Goal: Information Seeking & Learning: Learn about a topic

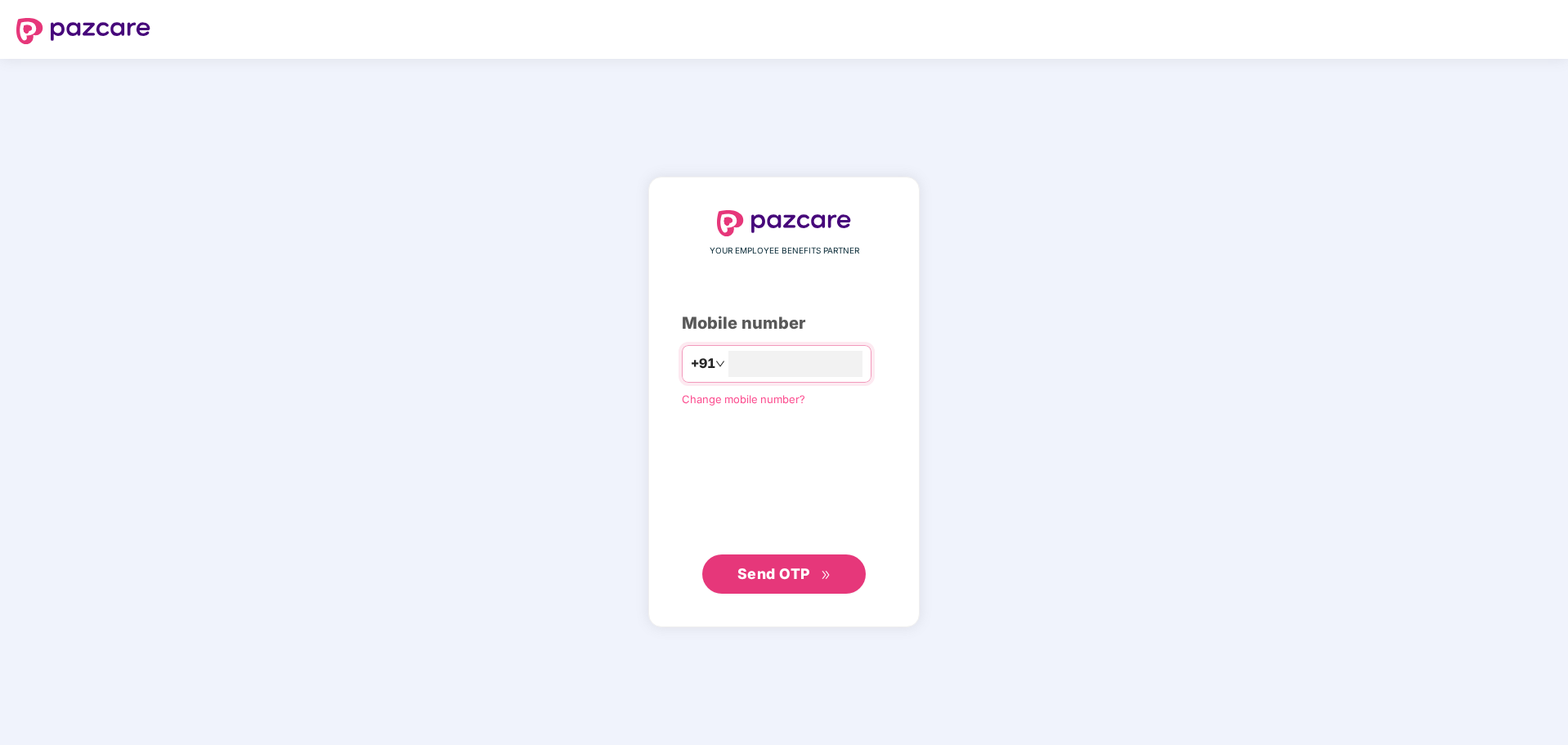
type input "**********"
click at [794, 581] on span "Send OTP" at bounding box center [773, 573] width 73 height 18
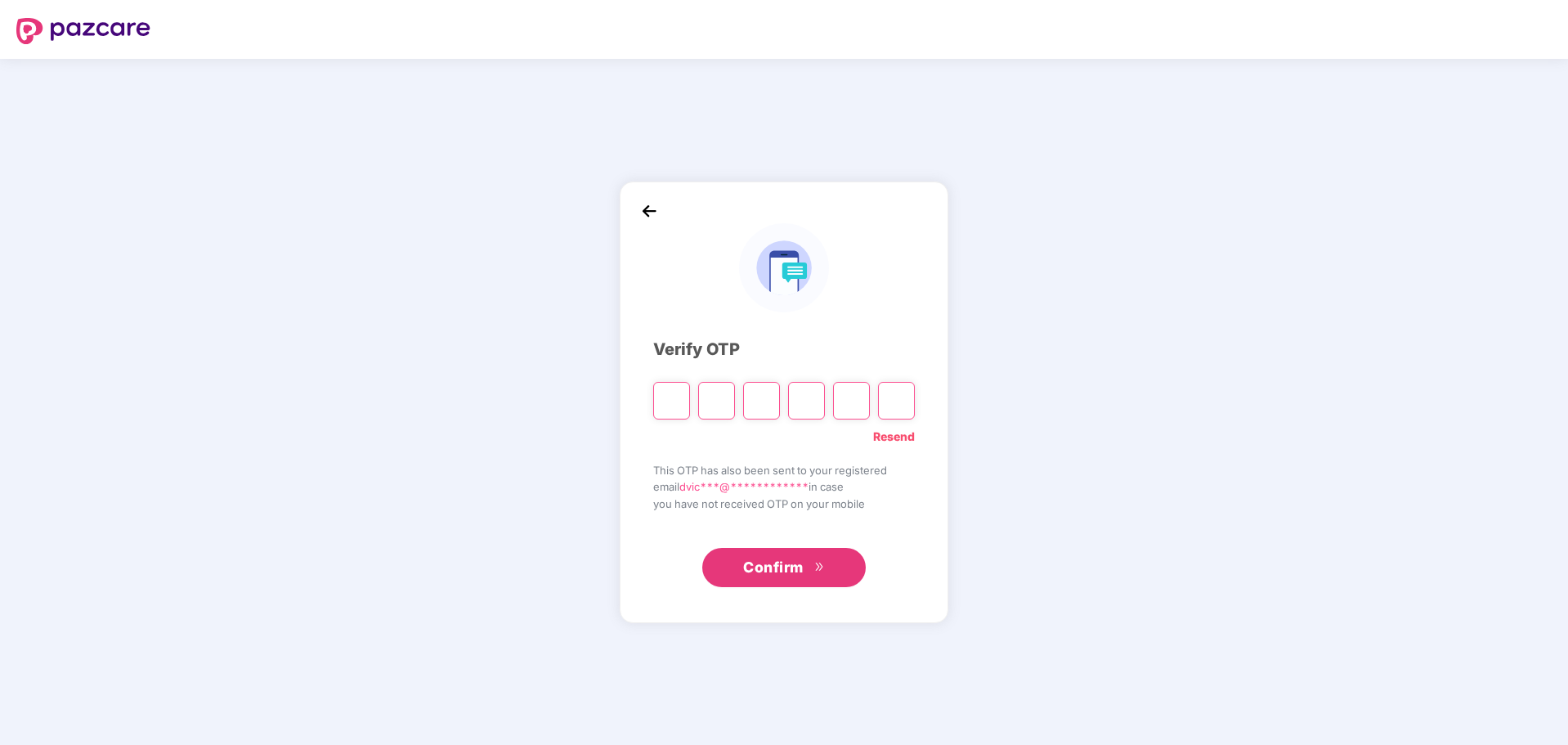
type input "*"
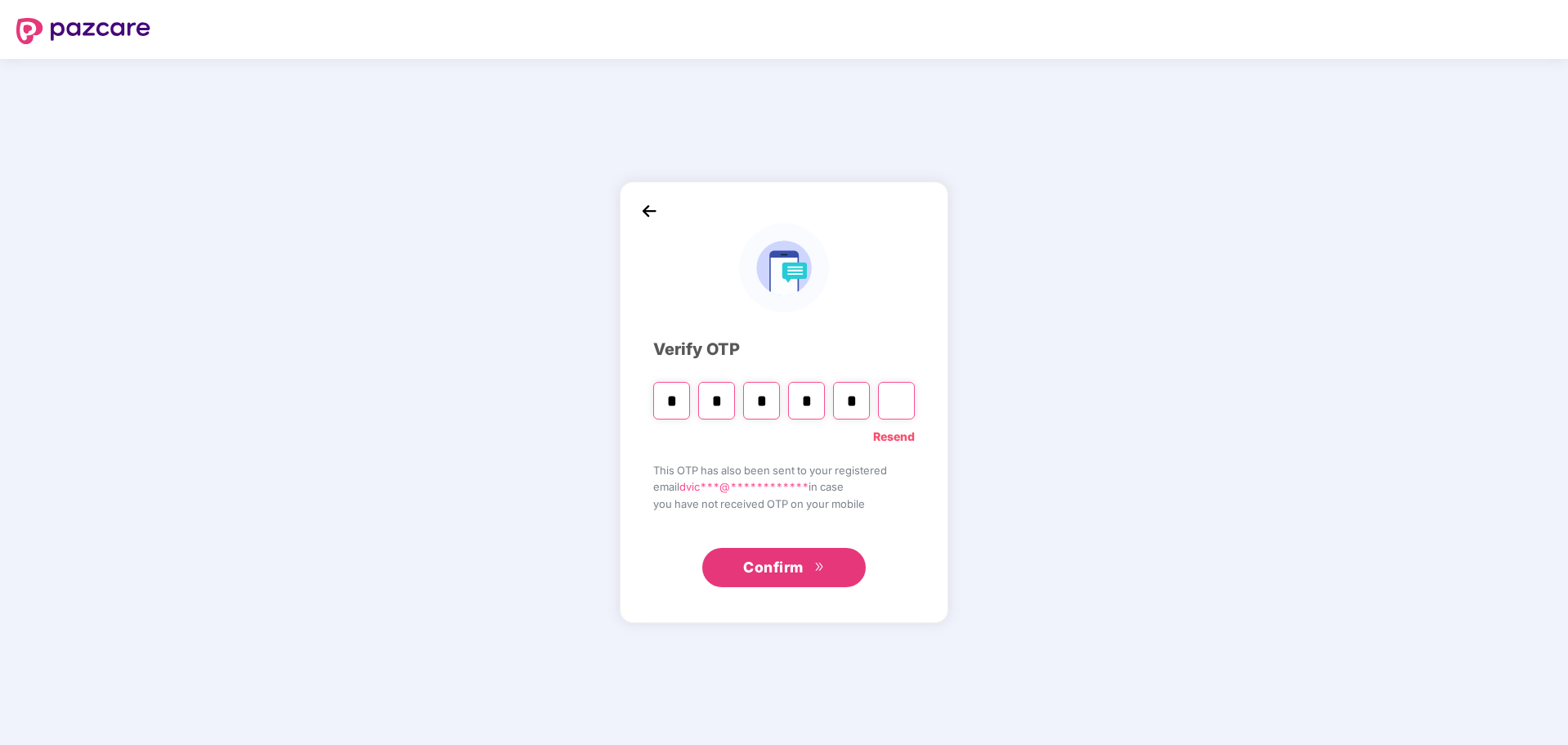
type input "*"
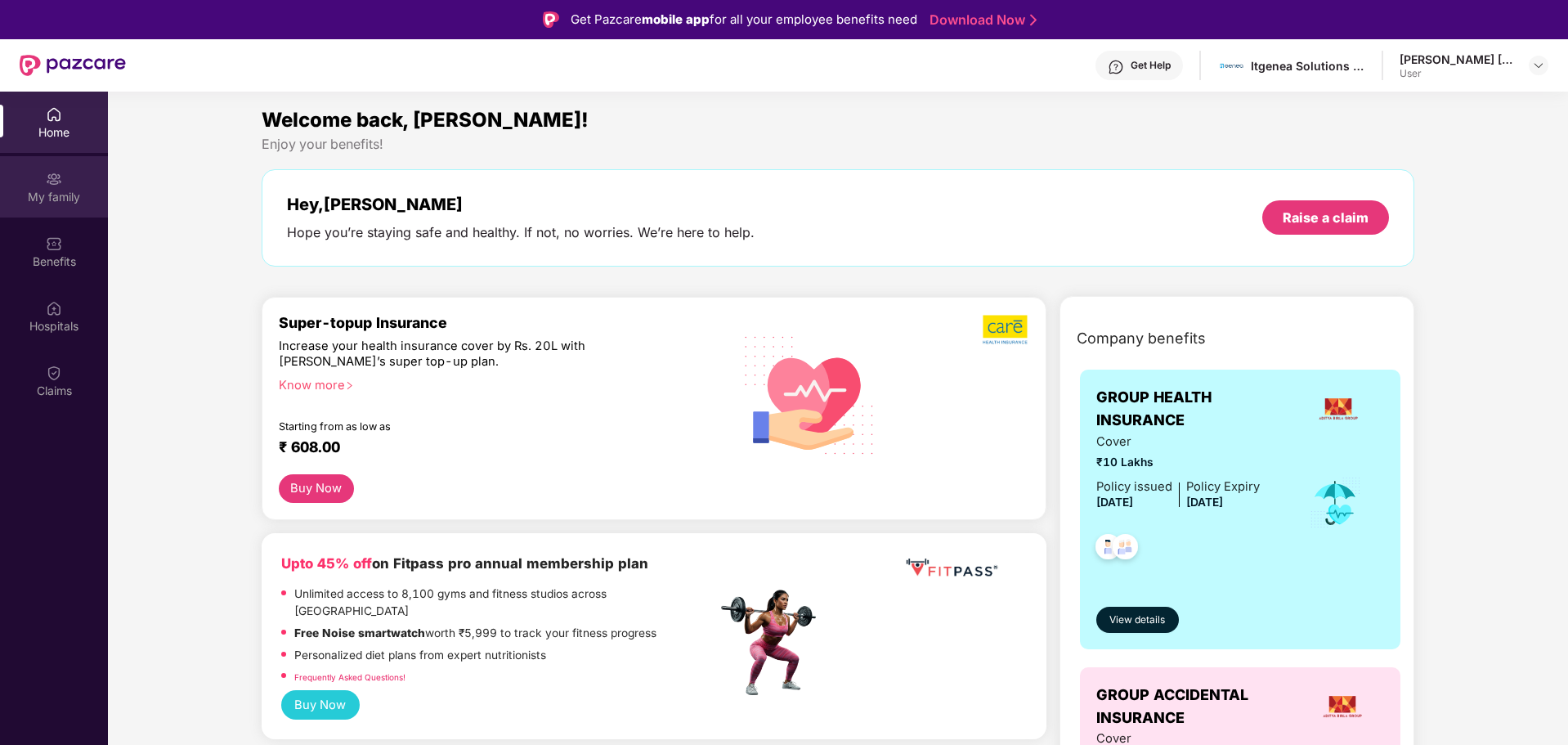
click at [69, 202] on div "My family" at bounding box center [53, 197] width 108 height 17
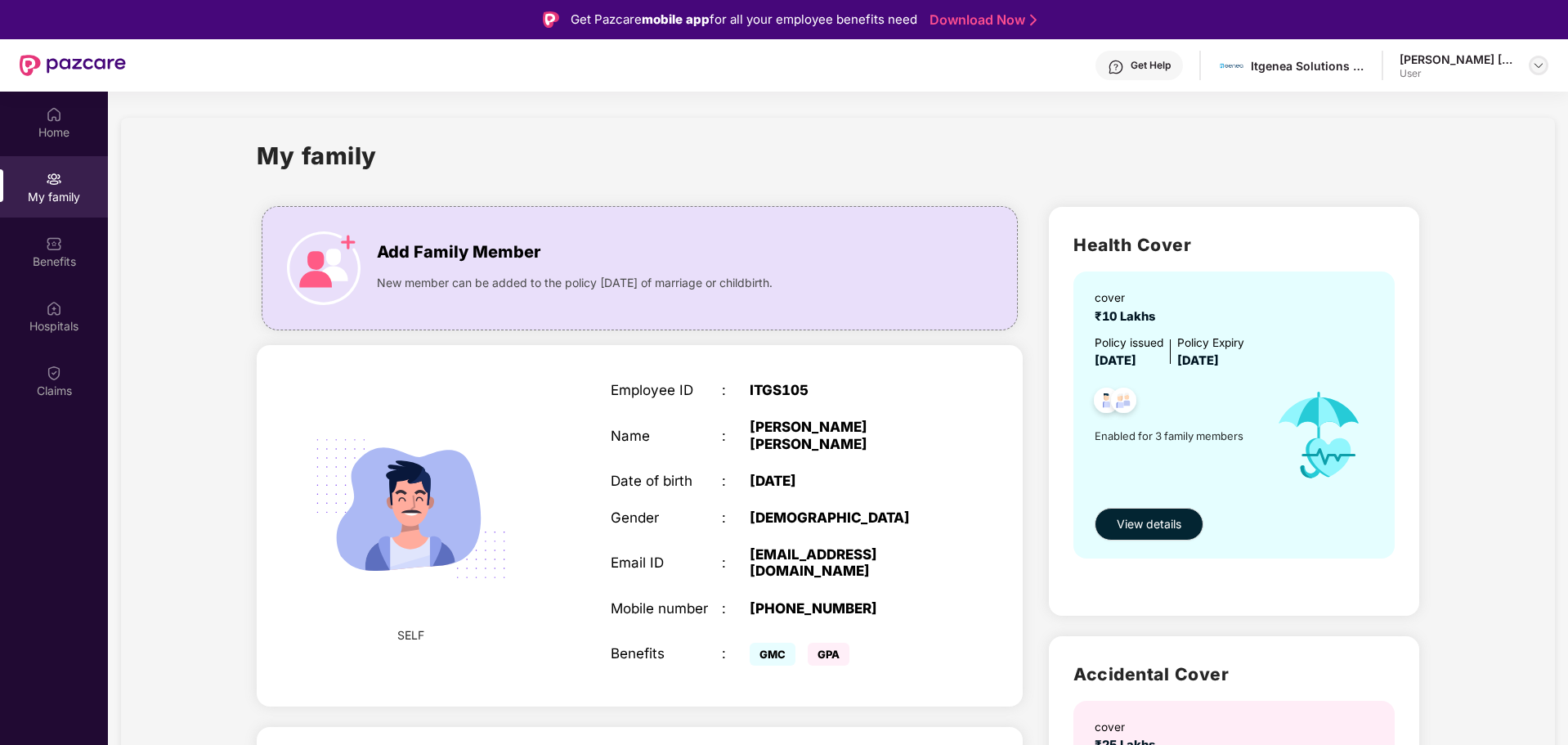
click at [1536, 66] on img at bounding box center [1539, 65] width 13 height 13
click at [1501, 273] on div "My family Add Family Member New member can be added to the policy within 30 day…" at bounding box center [838, 756] width 1434 height 1276
click at [45, 289] on div "Hospitals" at bounding box center [53, 315] width 108 height 61
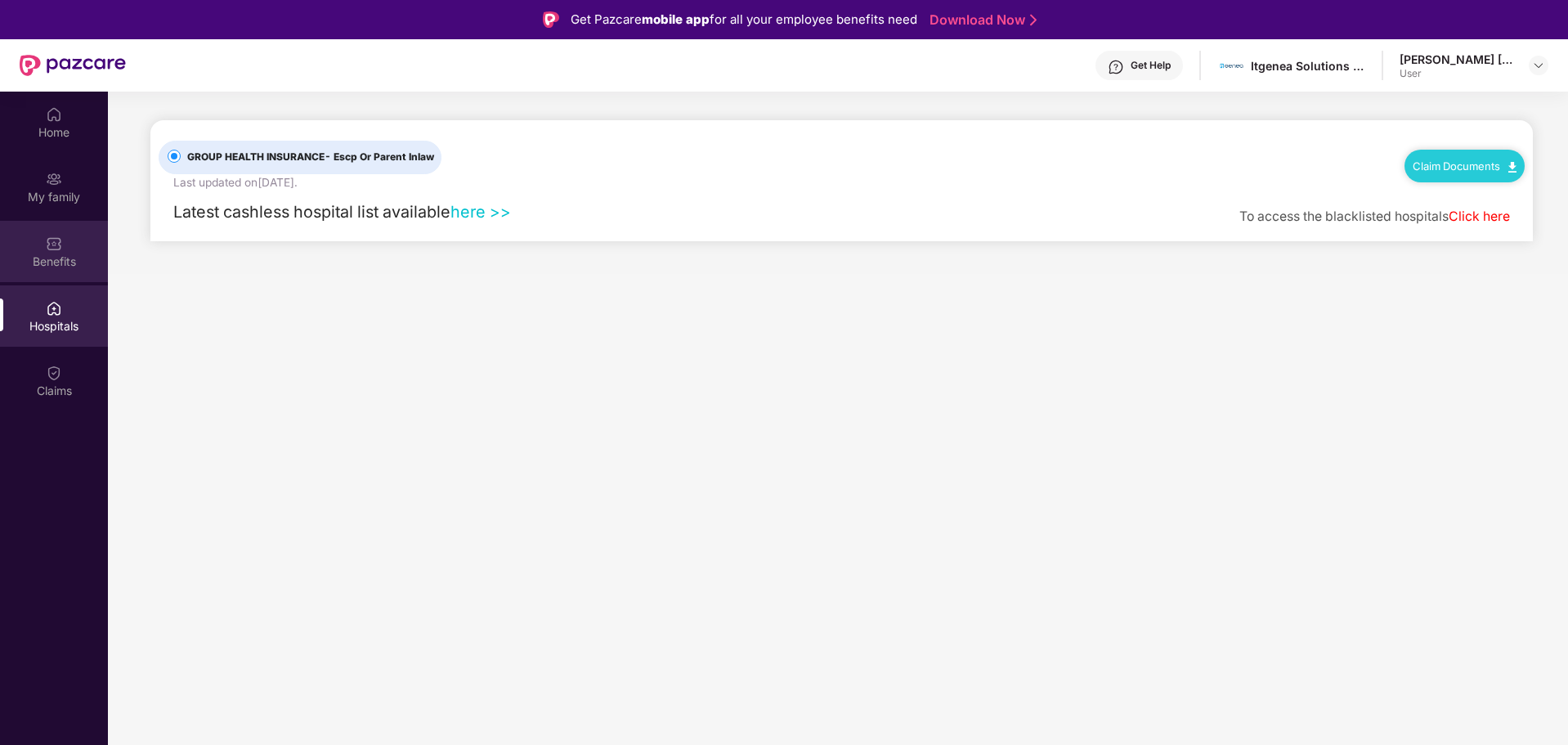
click at [56, 264] on div "Benefits" at bounding box center [53, 262] width 108 height 17
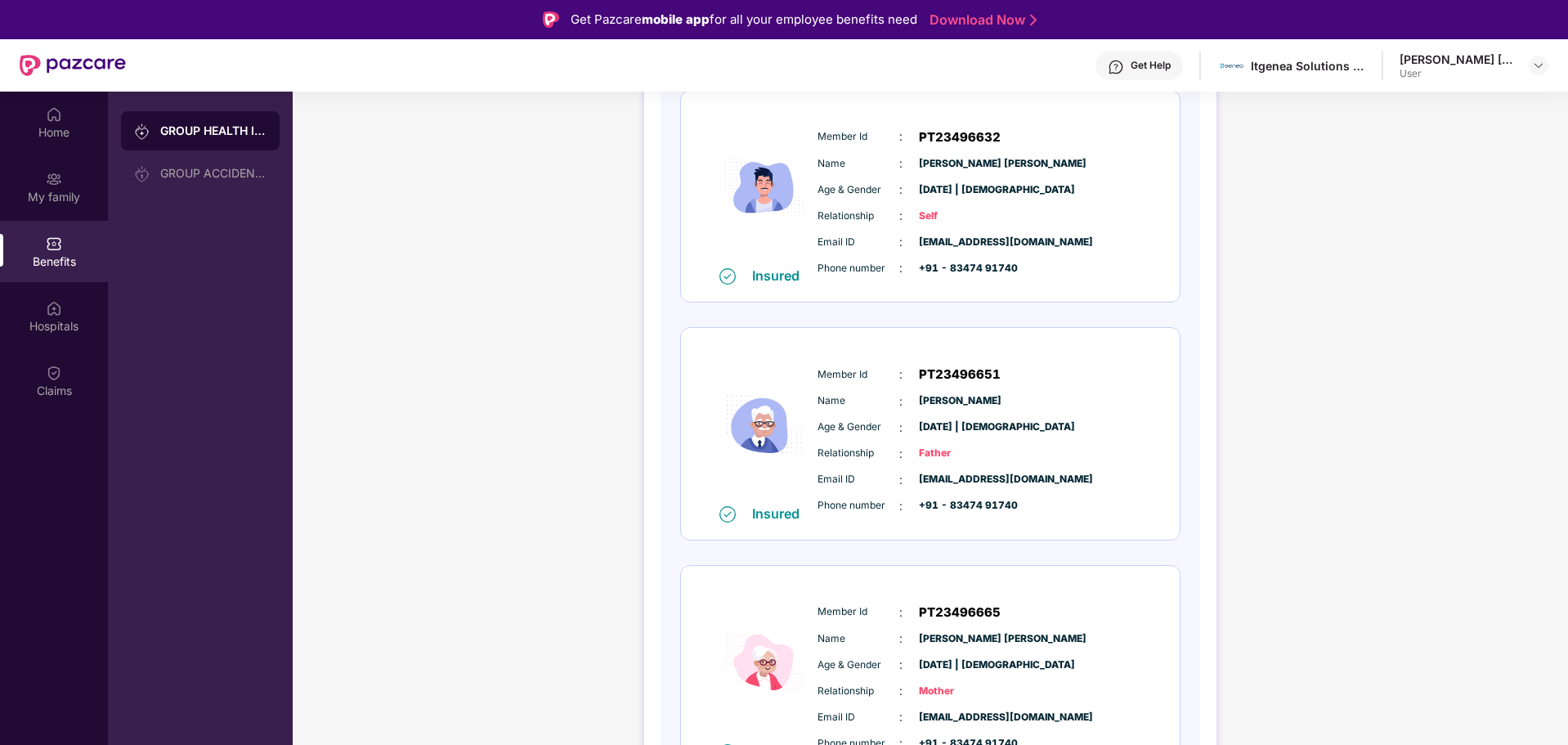
scroll to position [288, 0]
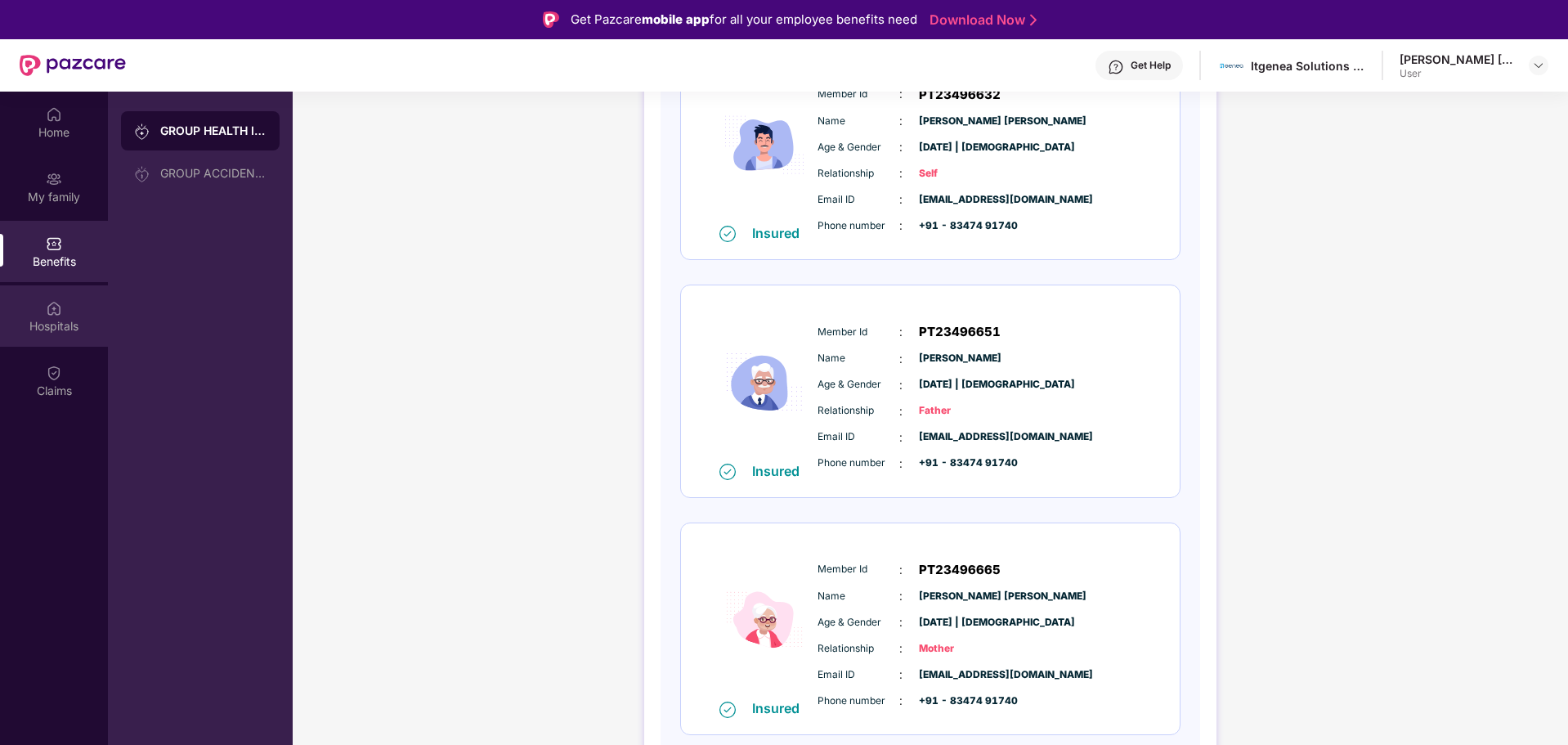
click at [60, 338] on div "Hospitals" at bounding box center [53, 315] width 108 height 61
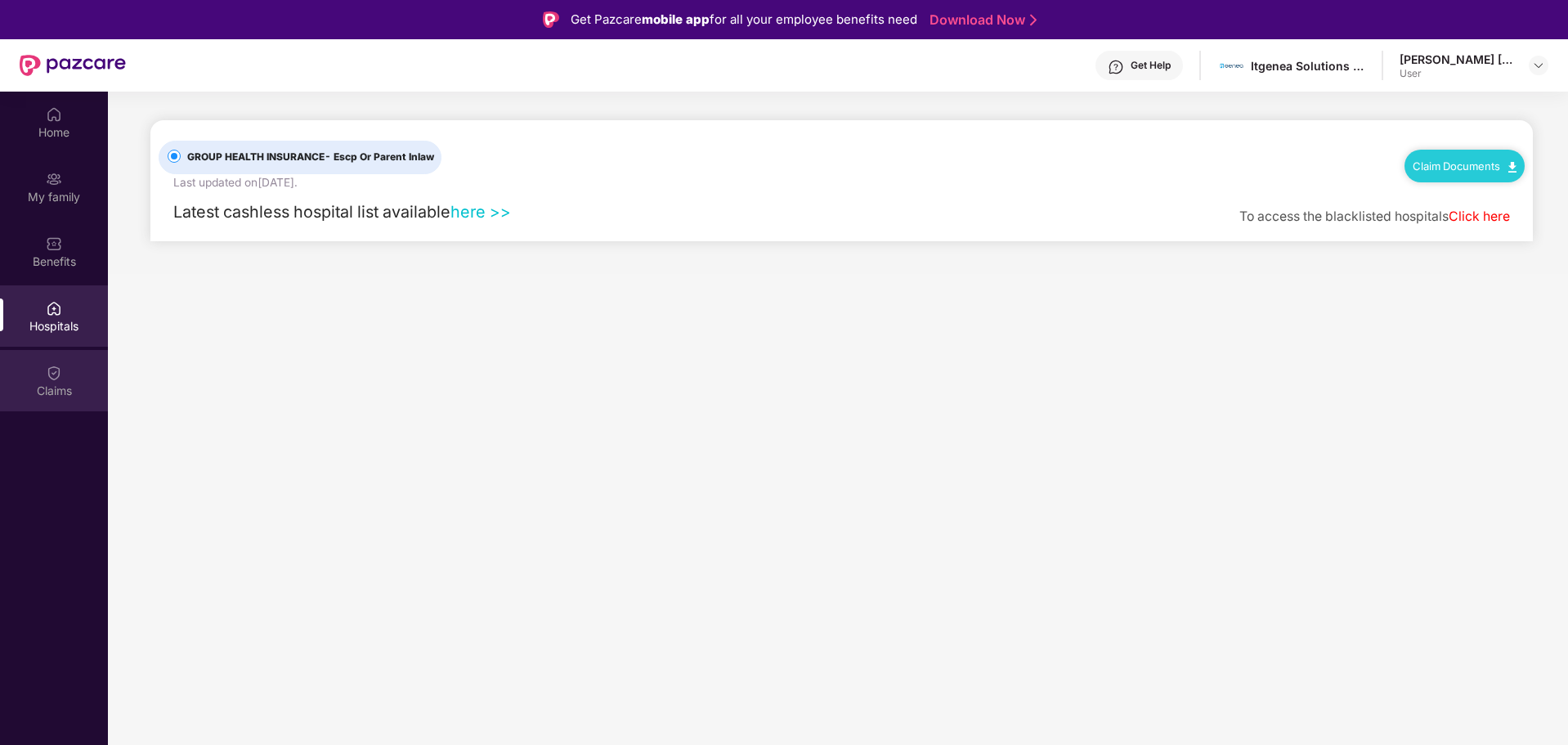
click at [61, 392] on div "Claims" at bounding box center [53, 391] width 108 height 17
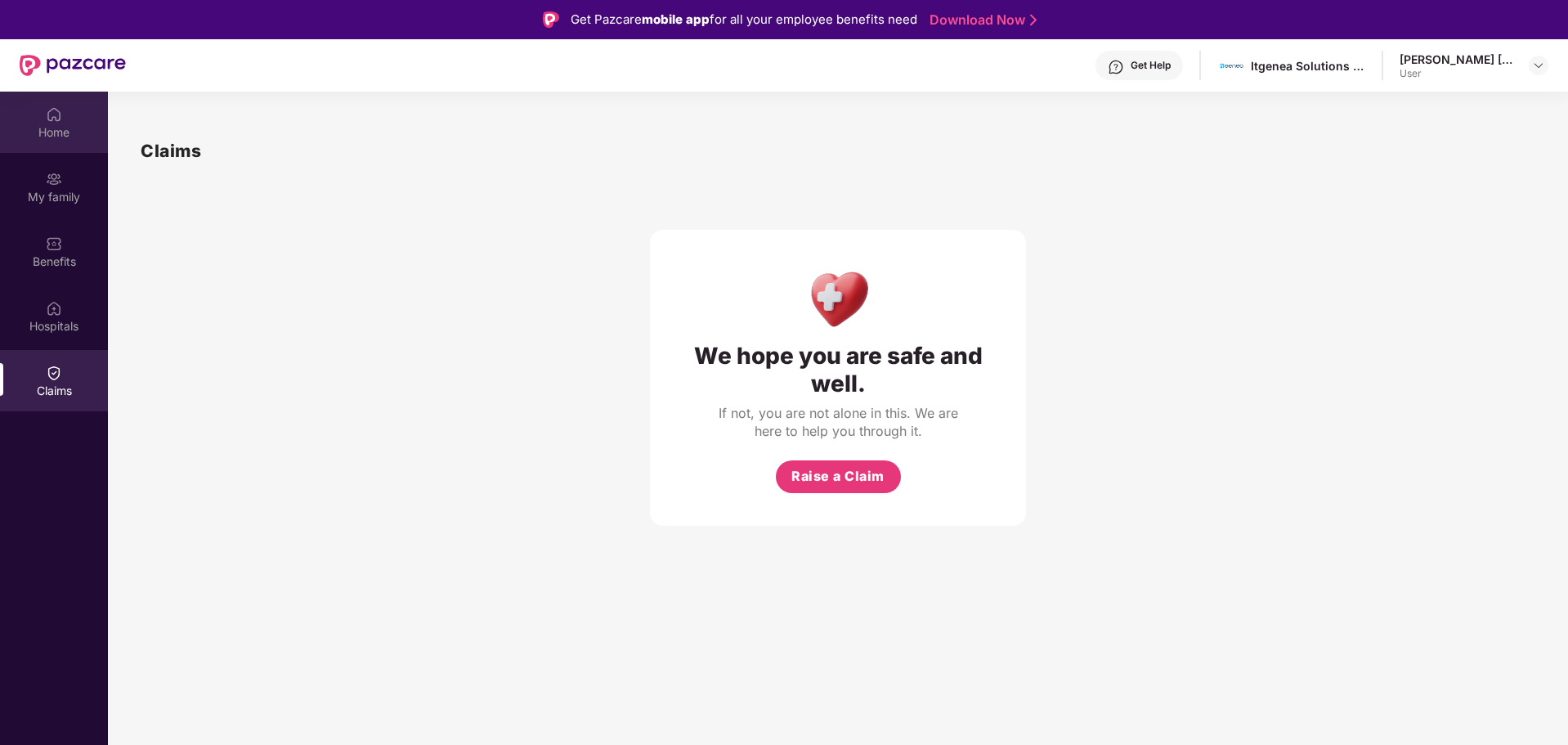
click at [57, 127] on div "Home" at bounding box center [53, 133] width 108 height 17
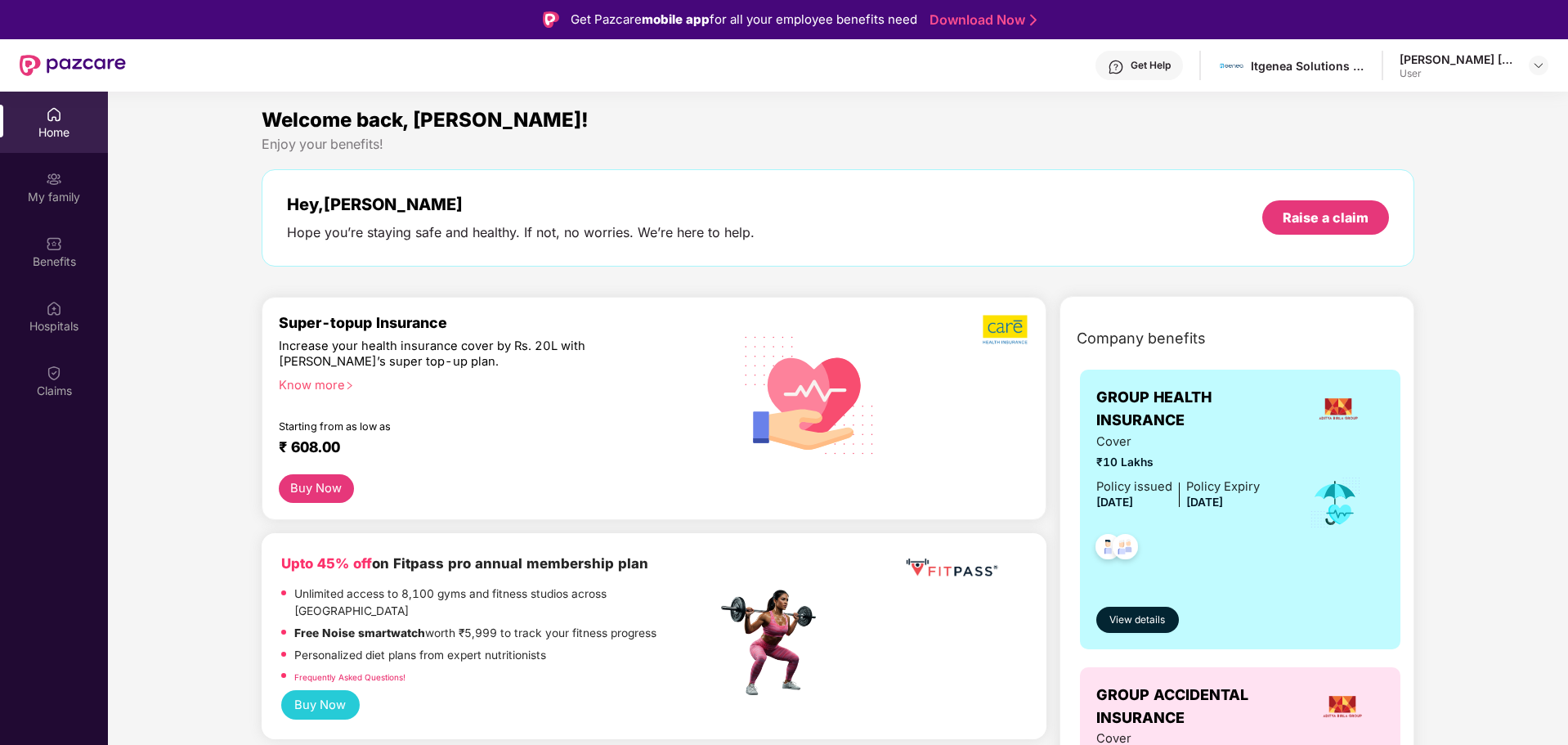
click at [989, 151] on div "Enjoy your benefits!" at bounding box center [838, 144] width 1153 height 18
click at [897, 205] on div "Hey, Daniel Hope you’re staying safe and healthy. If not, no worries. We’re her…" at bounding box center [838, 218] width 1103 height 47
click at [56, 258] on div "Benefits" at bounding box center [53, 262] width 108 height 17
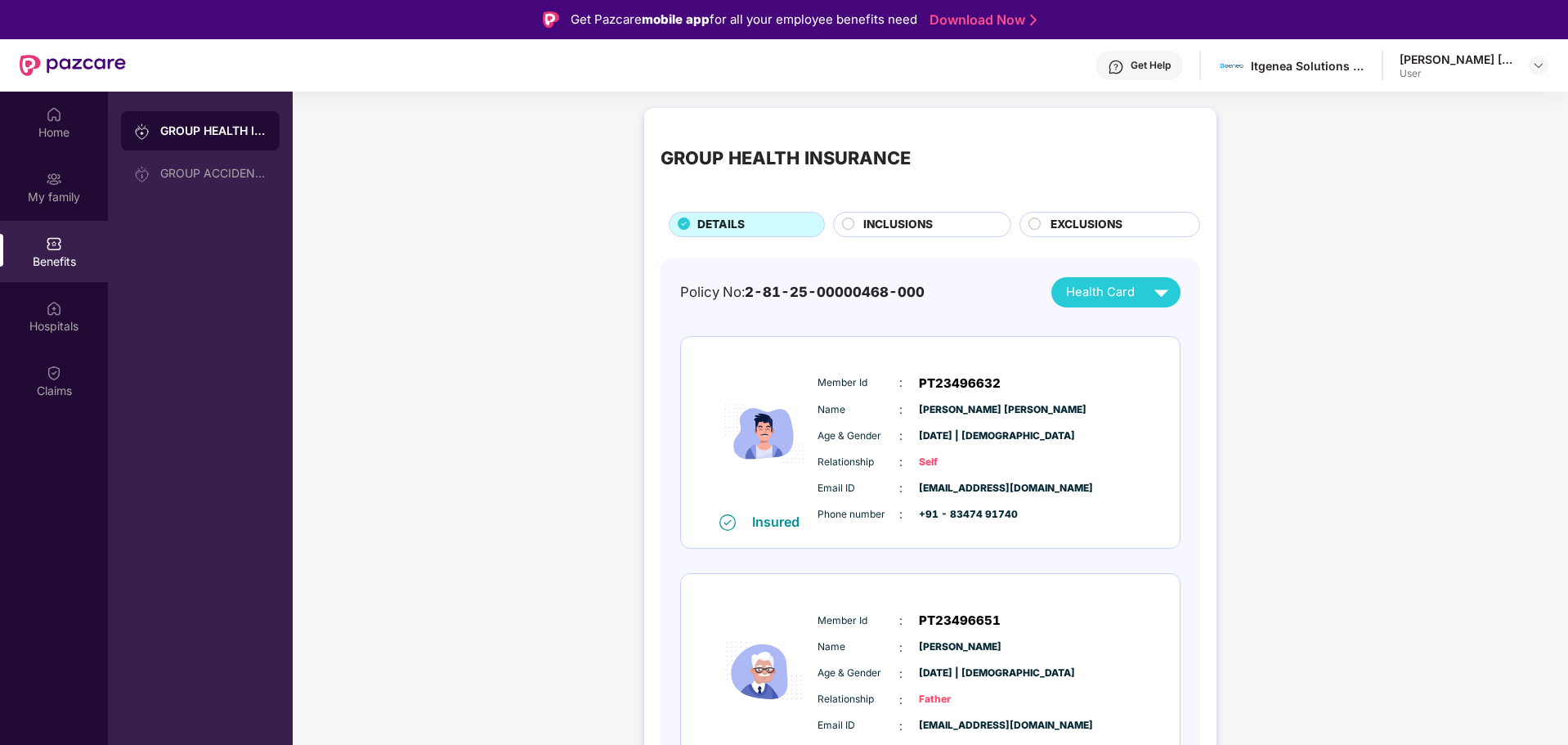
click at [946, 227] on div "INCLUSIONS" at bounding box center [929, 226] width 147 height 20
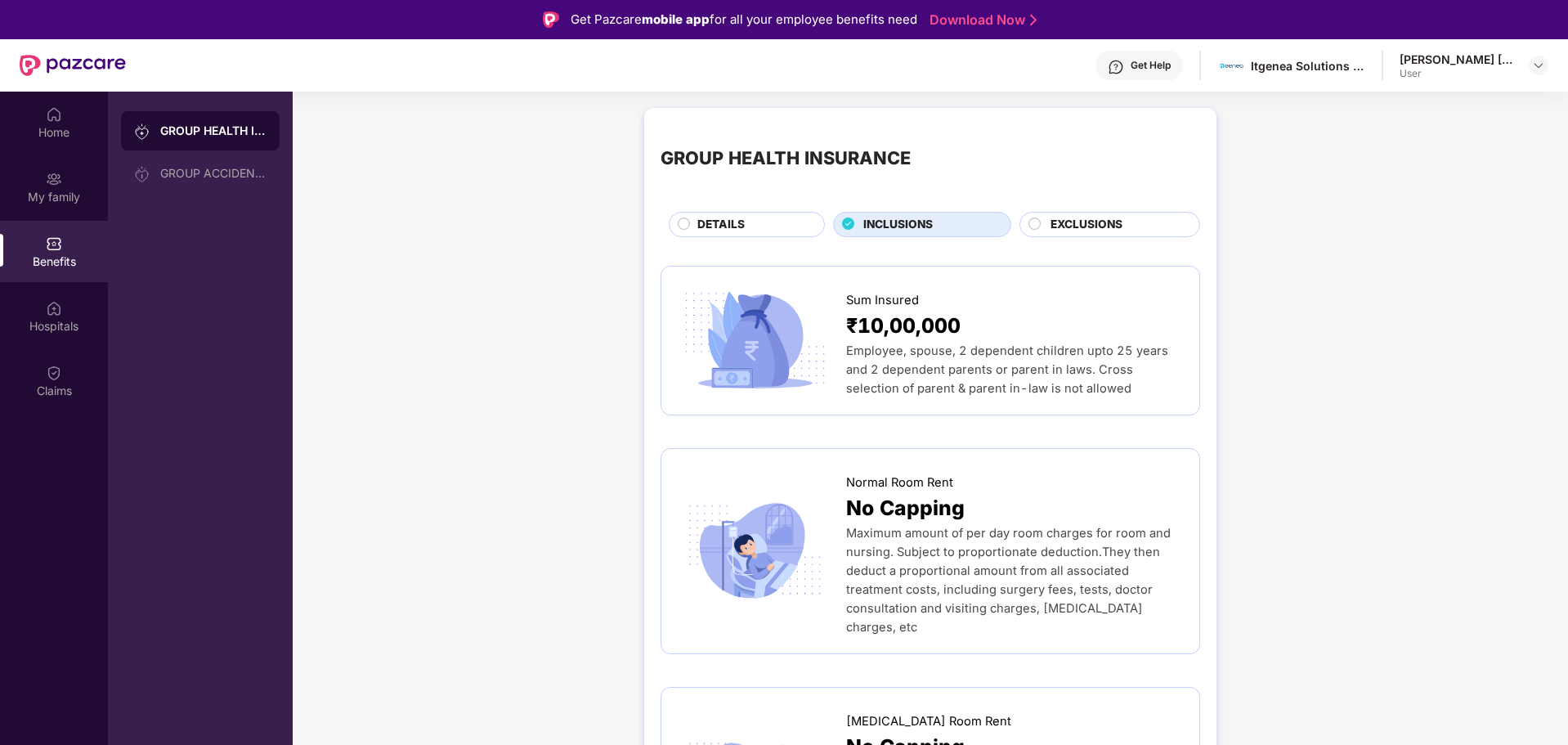
click at [931, 222] on span "INCLUSIONS" at bounding box center [898, 225] width 69 height 18
click at [1069, 222] on span "EXCLUSIONS" at bounding box center [1087, 225] width 72 height 18
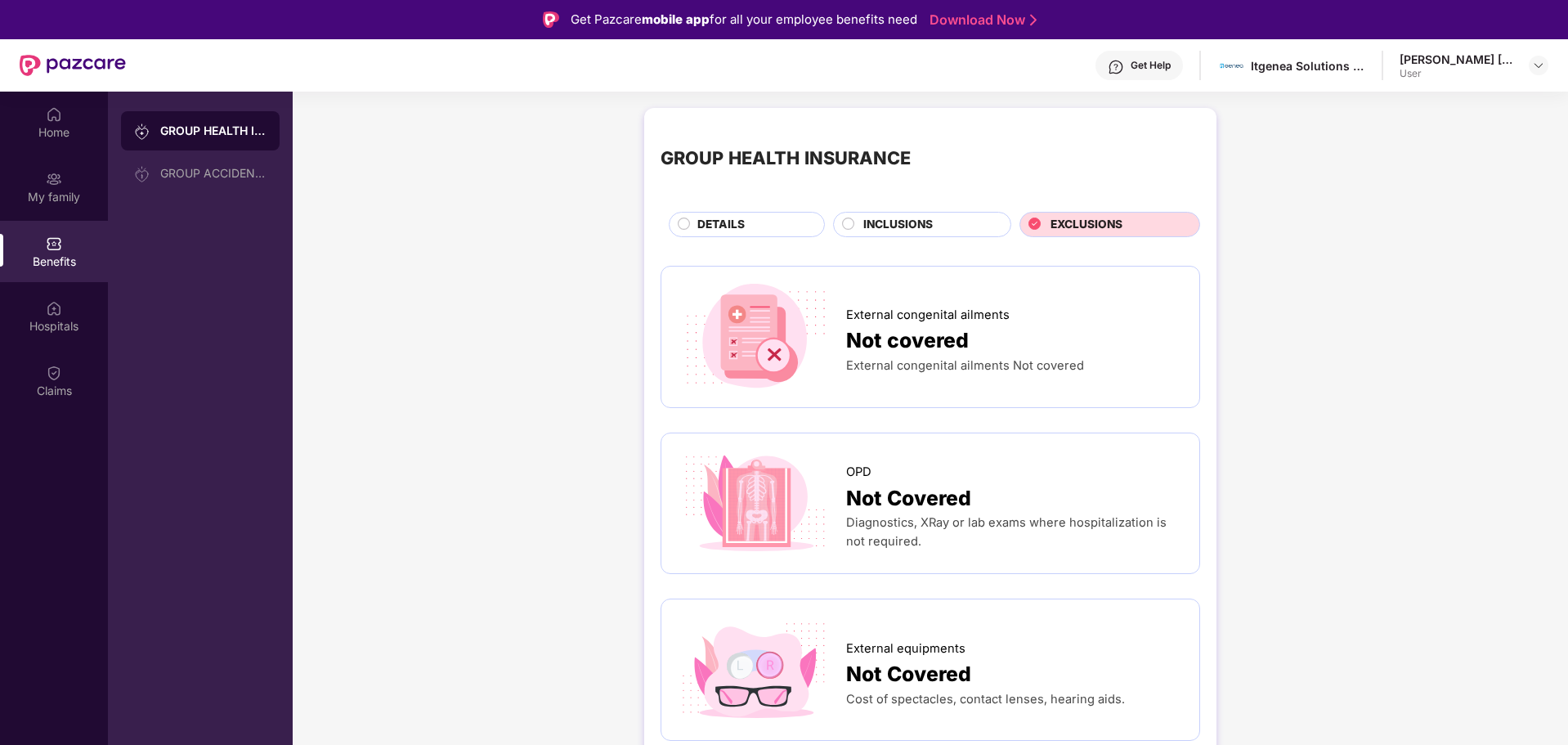
click at [751, 227] on div "DETAILS" at bounding box center [753, 226] width 127 height 20
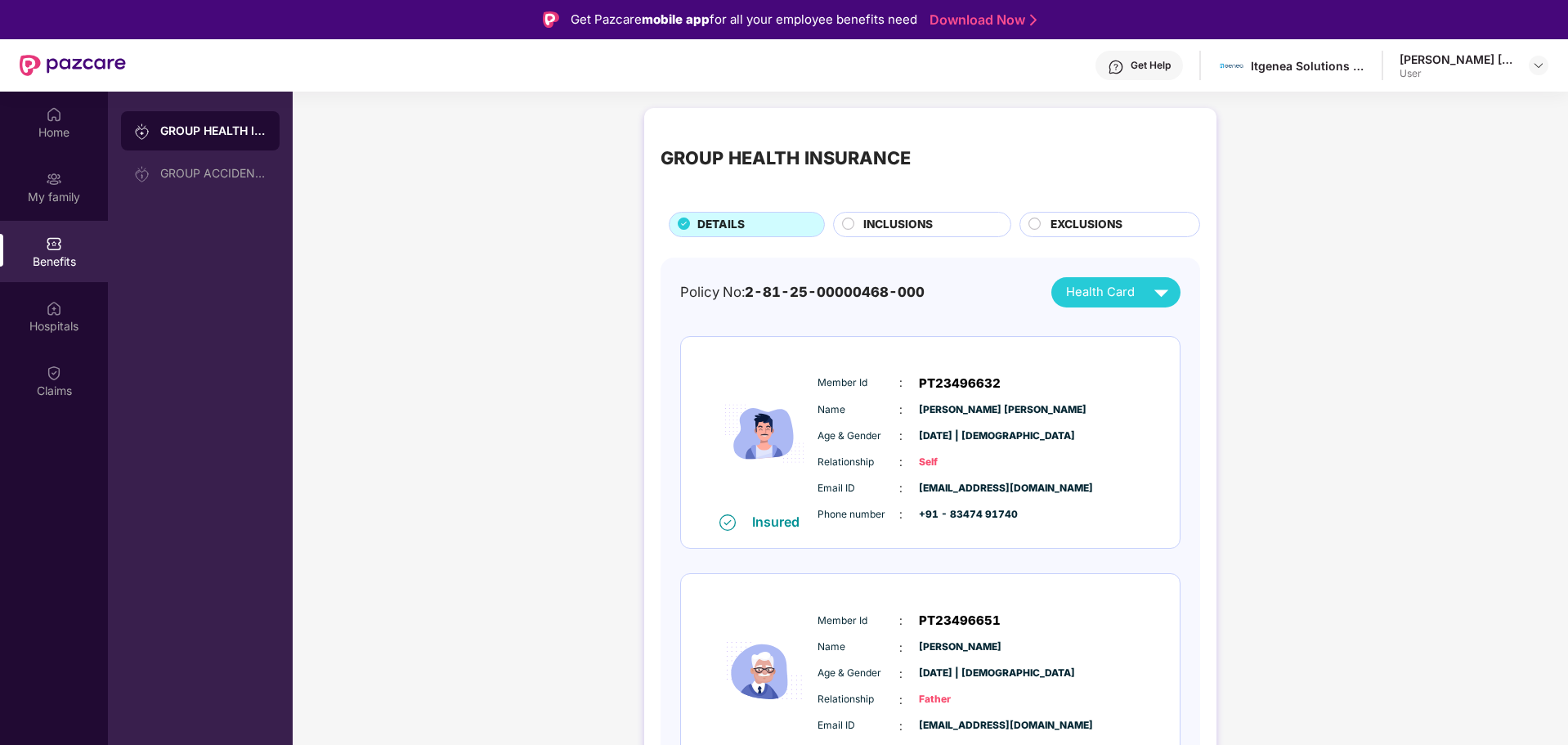
drag, startPoint x: 598, startPoint y: 307, endPoint x: 575, endPoint y: 285, distance: 31.8
click at [575, 285] on div "GROUP HEALTH INSURANCE DETAILS INCLUSIONS EXCLUSIONS Policy No: 2-81-25-0000046…" at bounding box center [930, 612] width 1275 height 1026
click at [940, 222] on div "INCLUSIONS" at bounding box center [929, 226] width 147 height 20
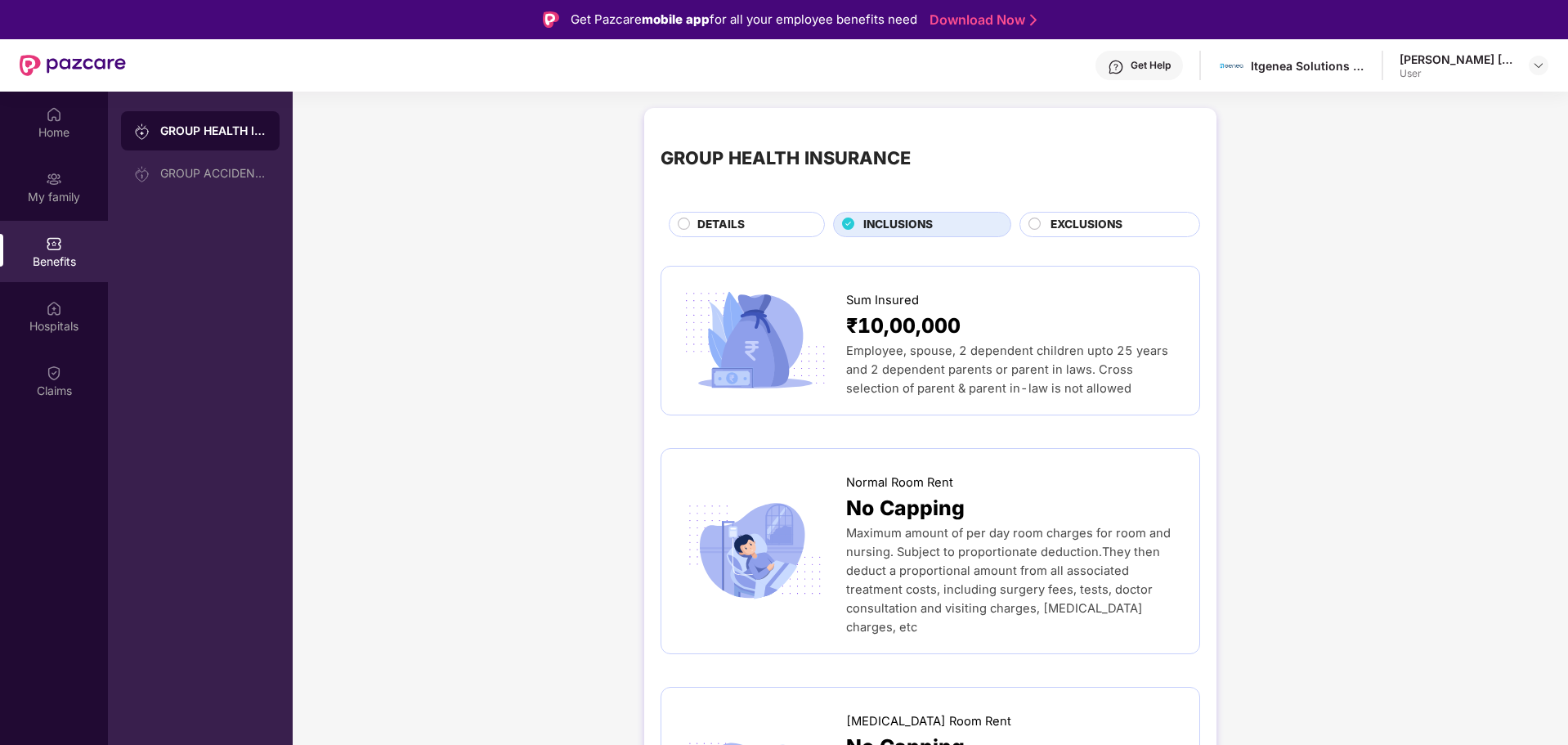
click at [1132, 227] on div "EXCLUSIONS" at bounding box center [1117, 226] width 149 height 20
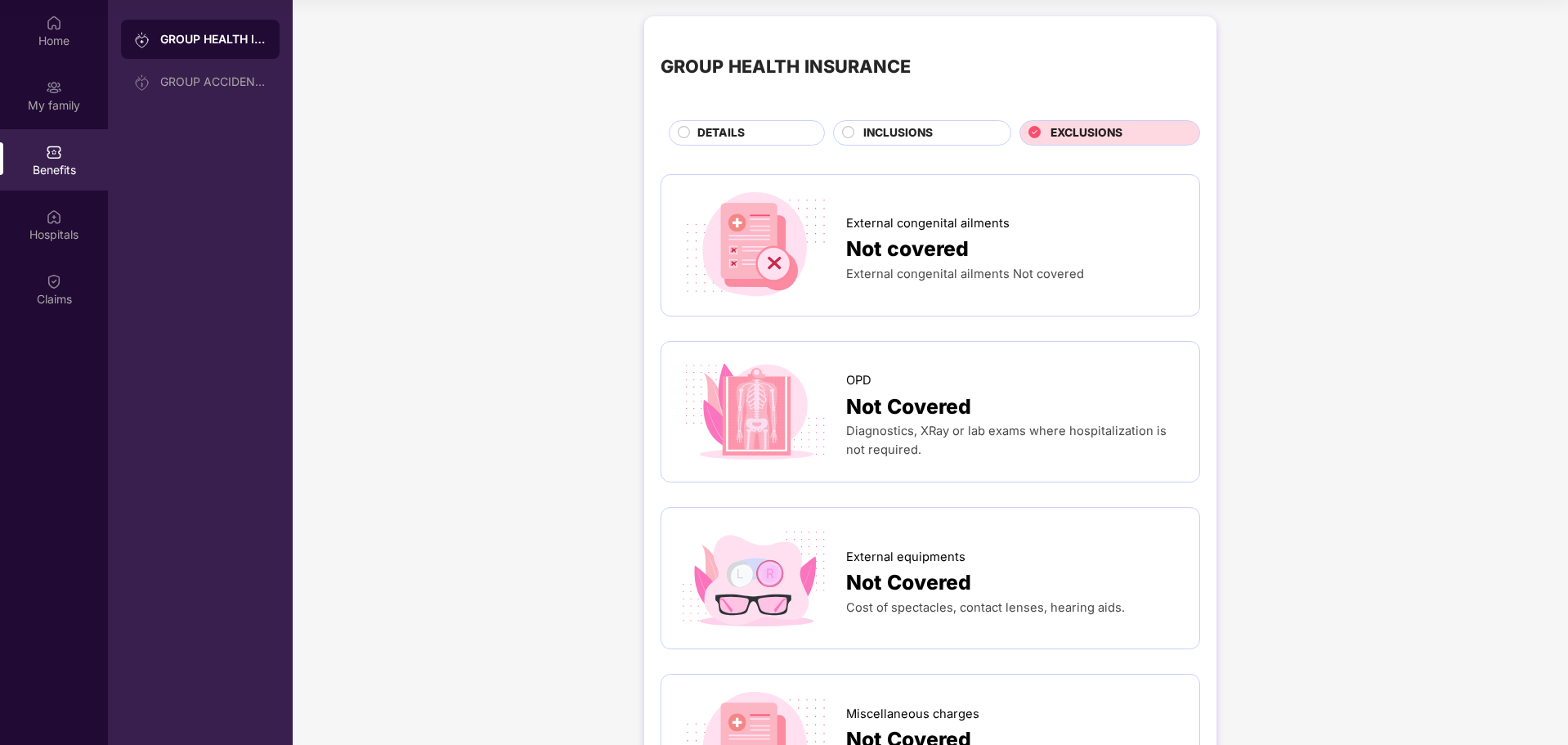
click at [898, 135] on span "INCLUSIONS" at bounding box center [898, 134] width 69 height 18
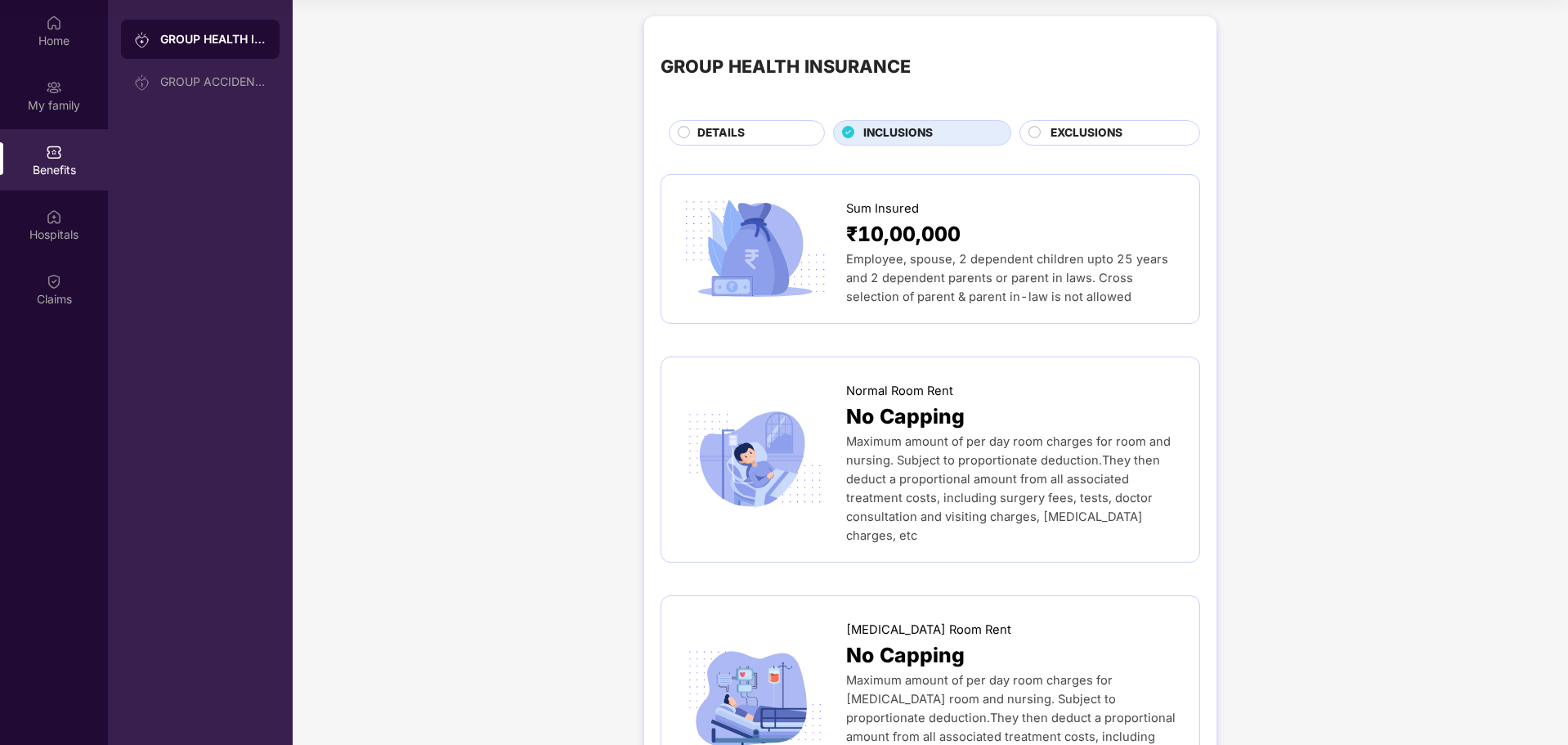
click at [760, 135] on div "DETAILS" at bounding box center [753, 135] width 127 height 20
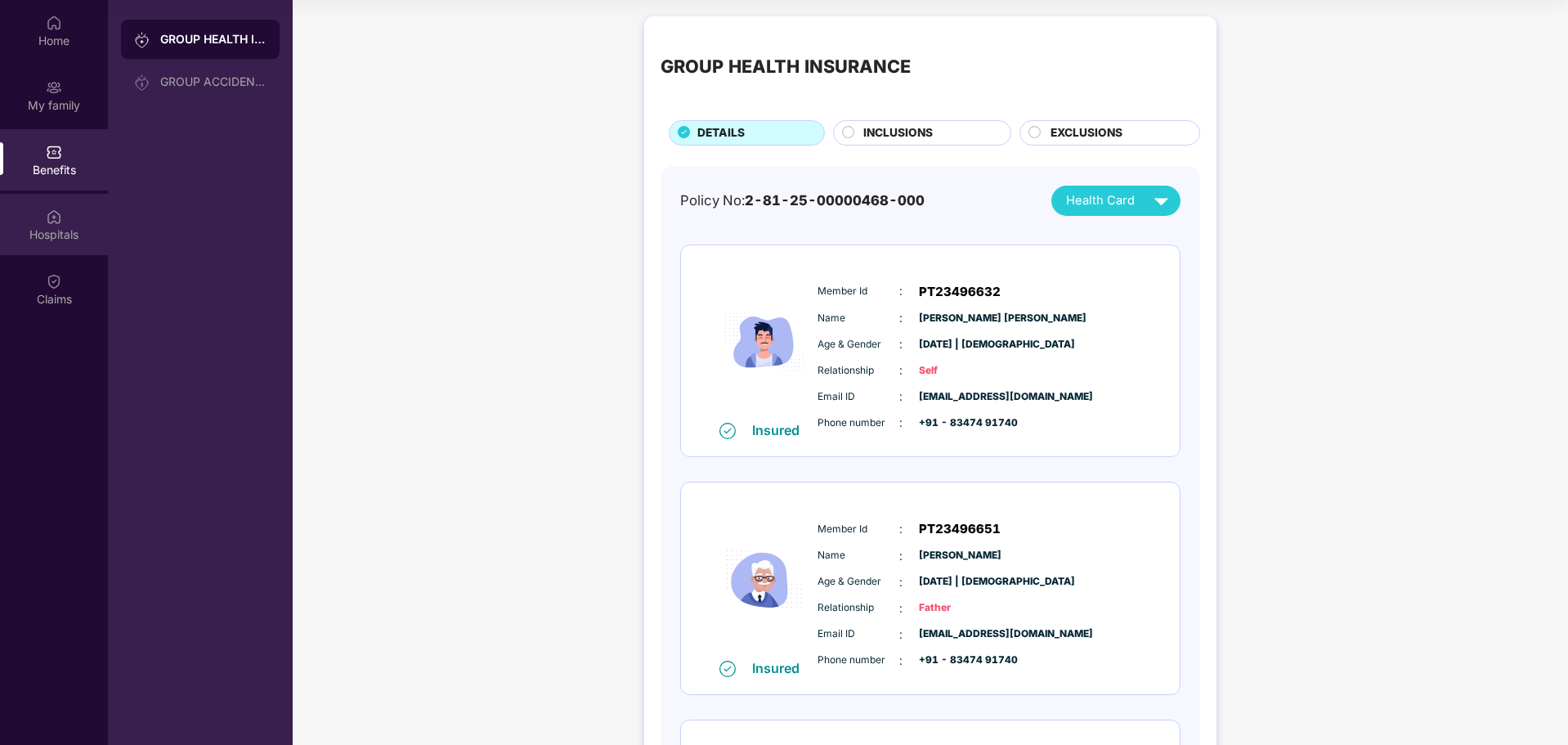
click at [79, 238] on div "Hospitals" at bounding box center [53, 235] width 108 height 17
